Goal: Task Accomplishment & Management: Manage account settings

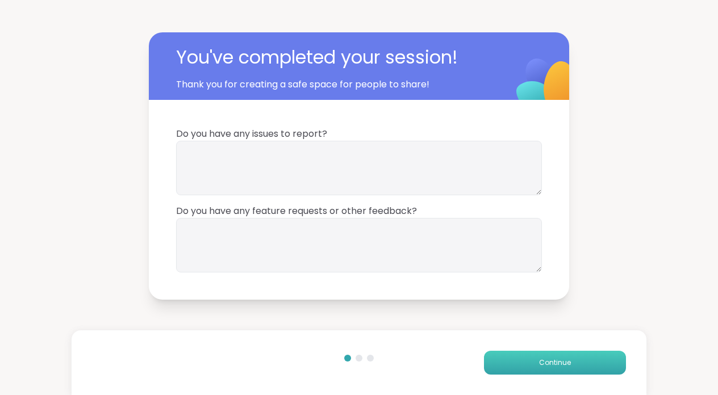
click at [549, 367] on span "Continue" at bounding box center [555, 363] width 32 height 10
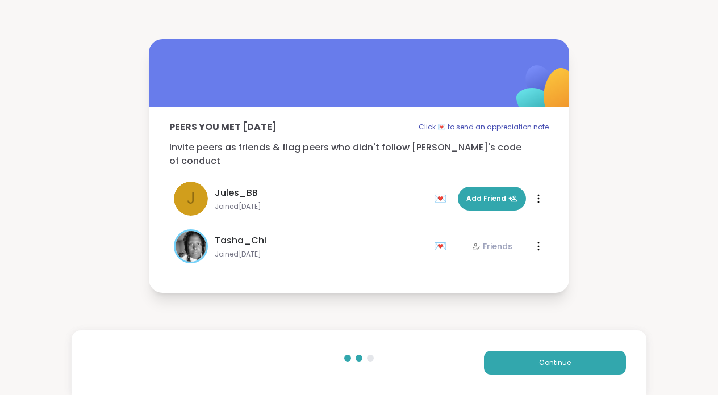
click at [552, 375] on div "Continue" at bounding box center [359, 362] width 574 height 65
click at [551, 371] on button "Continue" at bounding box center [555, 363] width 142 height 24
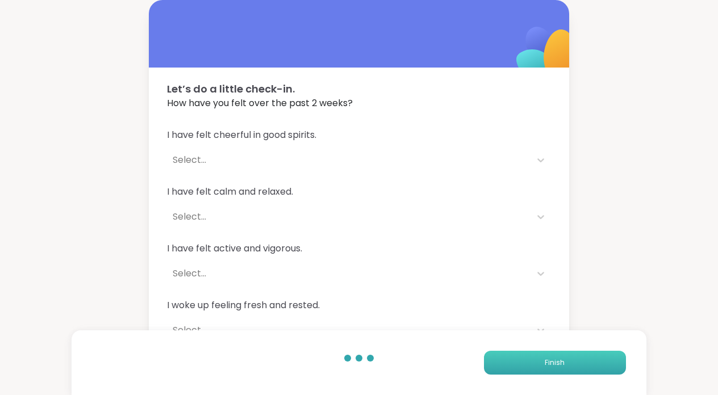
click at [530, 366] on button "Finish" at bounding box center [555, 363] width 142 height 24
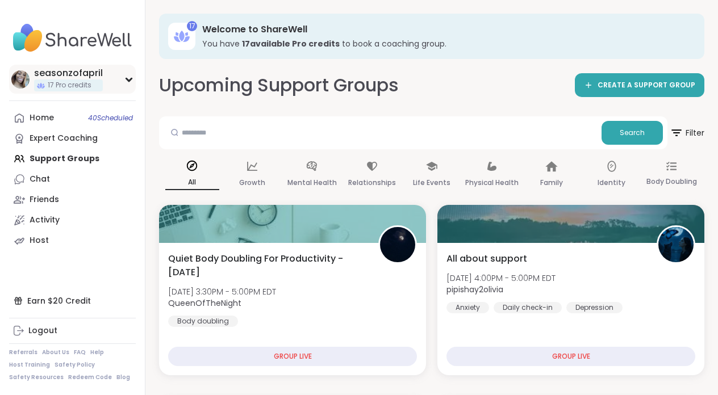
click at [76, 79] on div "17 Pro credits" at bounding box center [68, 85] width 69 height 12
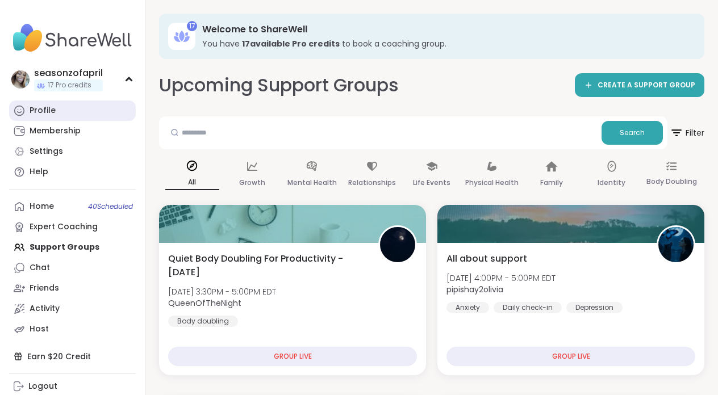
click at [65, 106] on link "Profile" at bounding box center [72, 110] width 127 height 20
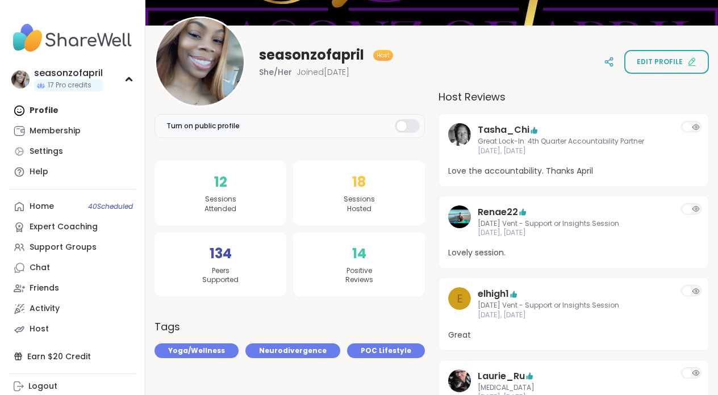
scroll to position [117, 0]
